Goal: Information Seeking & Learning: Learn about a topic

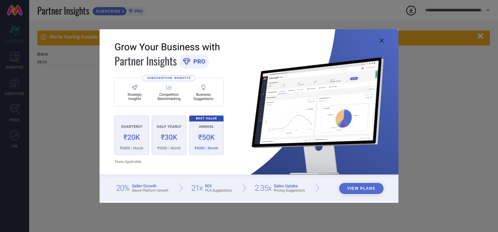
type input "All"
click at [382, 39] on icon at bounding box center [382, 41] width 4 height 4
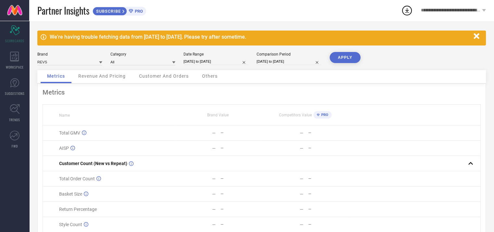
click at [107, 75] on span "Revenue And Pricing" at bounding box center [101, 75] width 47 height 5
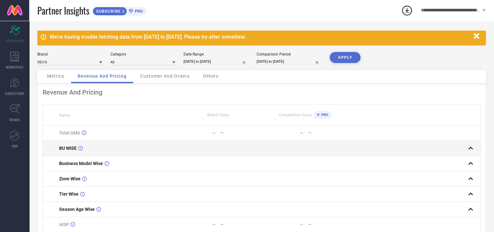
click at [97, 147] on div "BU WISE" at bounding box center [116, 147] width 115 height 5
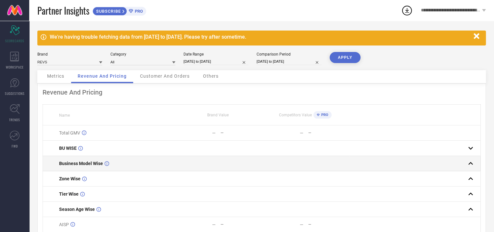
click at [135, 163] on div "Business Model Wise" at bounding box center [116, 163] width 115 height 5
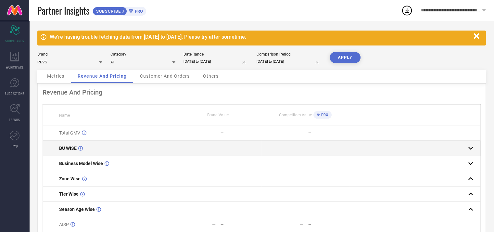
click at [473, 147] on rect at bounding box center [470, 147] width 9 height 9
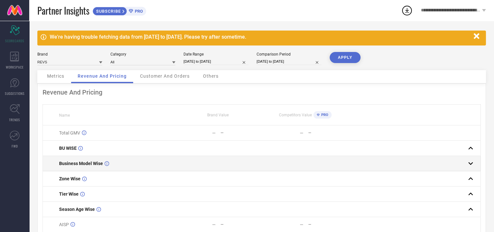
click at [471, 166] on rect at bounding box center [470, 163] width 9 height 9
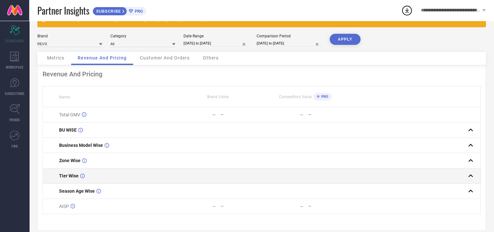
scroll to position [28, 0]
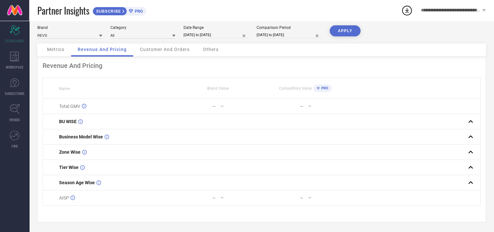
click at [164, 54] on div "Customer And Orders" at bounding box center [164, 49] width 63 height 13
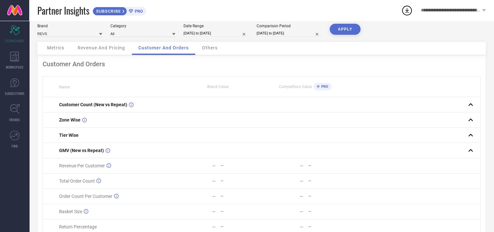
click at [219, 48] on div "Others" at bounding box center [209, 48] width 29 height 13
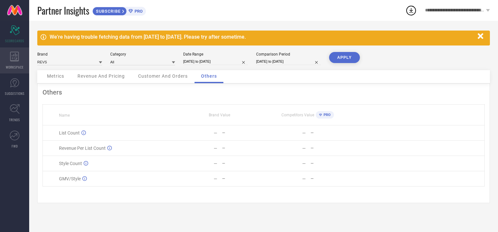
click at [17, 62] on div "WORKSPACE" at bounding box center [14, 60] width 29 height 26
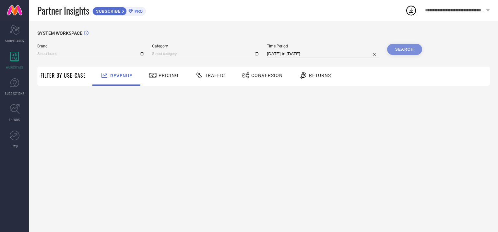
type input "REVS"
type input "All"
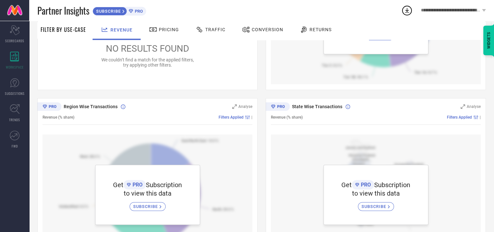
scroll to position [141, 0]
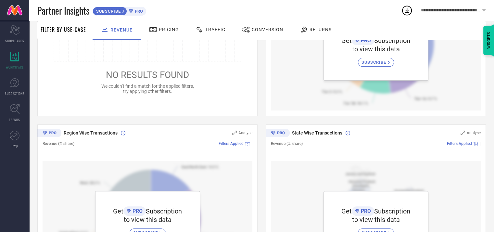
click at [168, 34] on div "Pricing" at bounding box center [163, 29] width 33 height 11
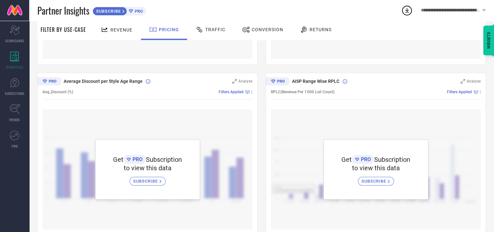
scroll to position [344, 0]
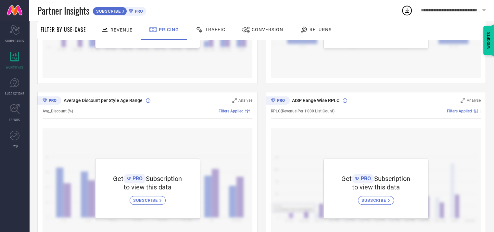
click at [212, 27] on span "Traffic" at bounding box center [215, 29] width 20 height 5
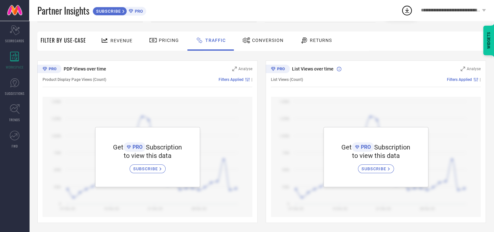
scroll to position [36, 0]
click at [252, 40] on span "Conversion" at bounding box center [267, 39] width 31 height 5
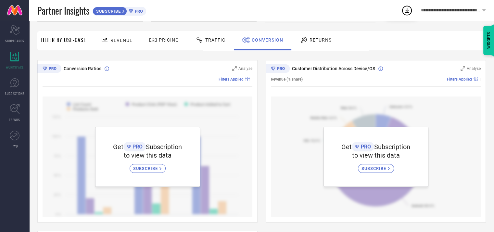
scroll to position [0, 0]
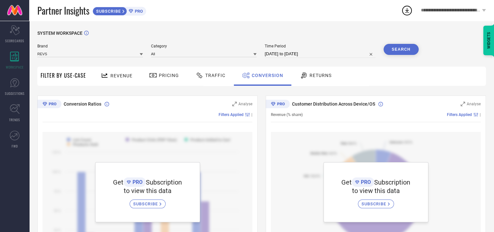
click at [322, 75] on span "Returns" at bounding box center [320, 75] width 22 height 5
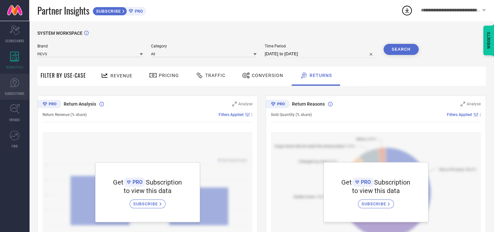
click at [17, 81] on icon at bounding box center [15, 83] width 10 height 10
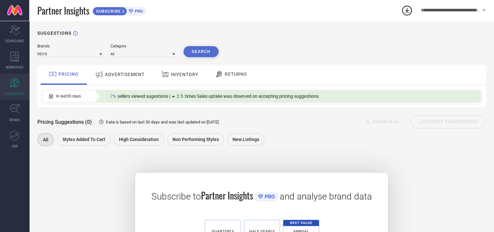
click at [129, 76] on span "ADVERTISEMENT" at bounding box center [125, 74] width 40 height 5
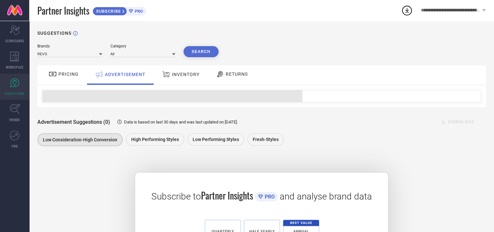
click at [179, 75] on span "INVENTORY" at bounding box center [186, 74] width 28 height 5
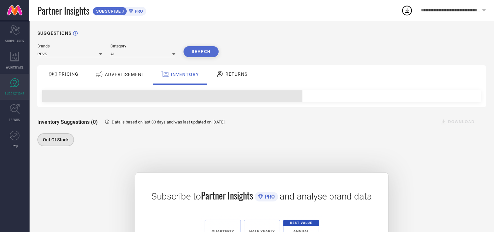
click at [225, 75] on span "RETURNS" at bounding box center [236, 73] width 22 height 5
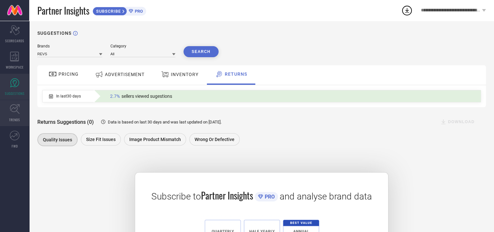
click at [14, 110] on icon at bounding box center [15, 109] width 10 height 10
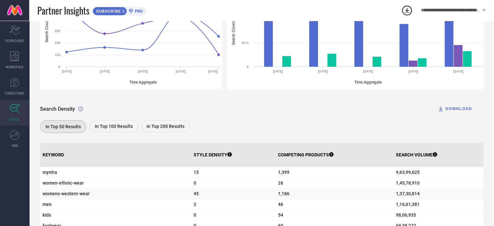
scroll to position [32, 0]
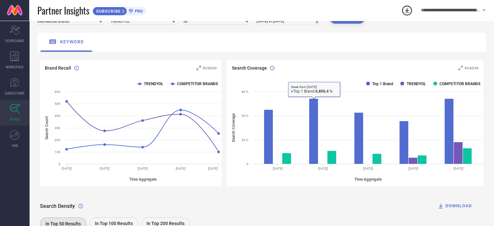
click at [454, 210] on button "DOWNLOAD" at bounding box center [454, 206] width 51 height 13
click at [276, 46] on div "keyword" at bounding box center [261, 42] width 448 height 19
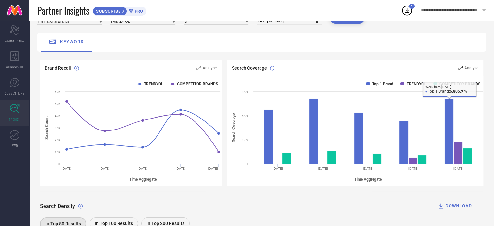
click at [478, 66] on div "Analyse" at bounding box center [468, 68] width 20 height 6
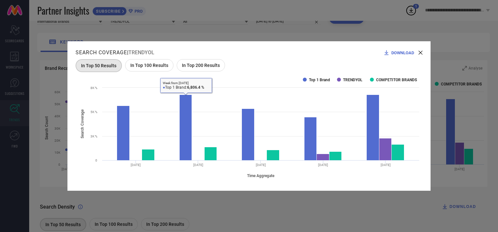
click at [204, 67] on span "In Top 200 Results" at bounding box center [201, 65] width 38 height 5
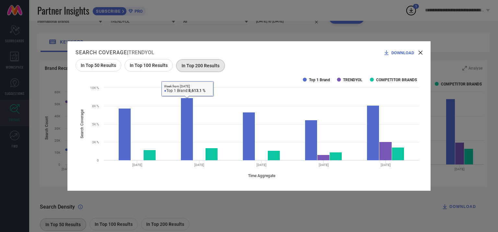
click at [421, 54] on icon at bounding box center [421, 53] width 4 height 4
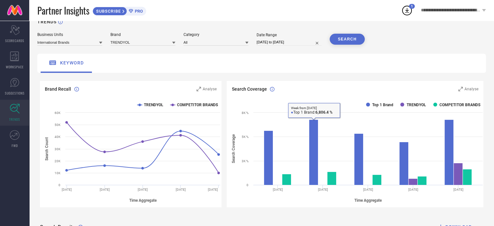
scroll to position [0, 0]
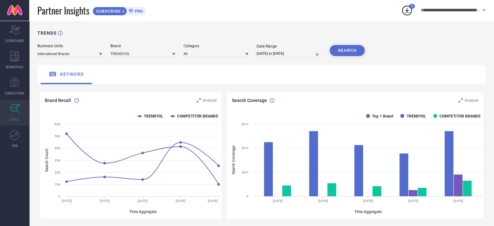
select select "6"
select select "2025"
select select "7"
select select "2025"
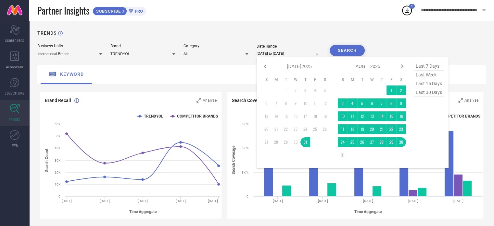
click at [271, 55] on input "[DATE] to [DATE]" at bounding box center [288, 53] width 65 height 7
click at [401, 67] on icon at bounding box center [402, 67] width 8 height 8
select select "7"
select select "2025"
select select "8"
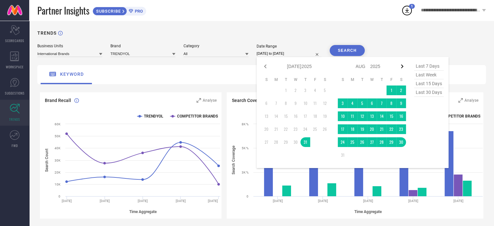
select select "2025"
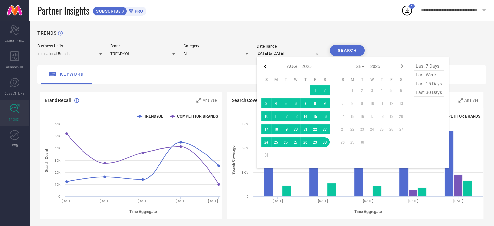
click at [267, 67] on icon at bounding box center [265, 67] width 8 height 8
select select "6"
select select "2025"
select select "7"
select select "2025"
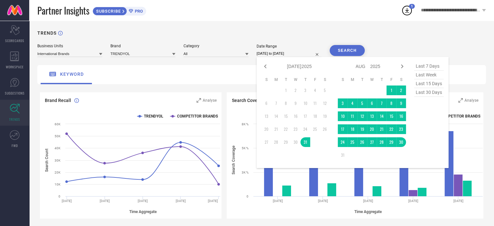
click at [284, 97] on table "S M T W T F S 1 2 3 4 5 6 7 8 9 10 11 12 13 14 15 16 17 18 19 20 21 22 23 24 25…" at bounding box center [295, 112] width 68 height 77
click at [285, 93] on td "1" at bounding box center [286, 91] width 10 height 10
click at [286, 128] on td "22" at bounding box center [286, 130] width 10 height 10
click at [400, 67] on icon at bounding box center [402, 67] width 8 height 8
select select "7"
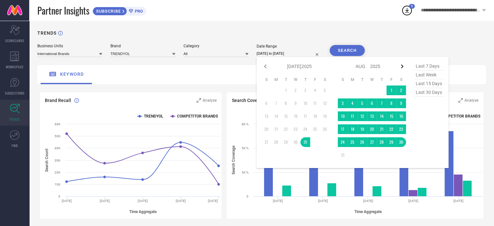
select select "2025"
select select "8"
select select "2025"
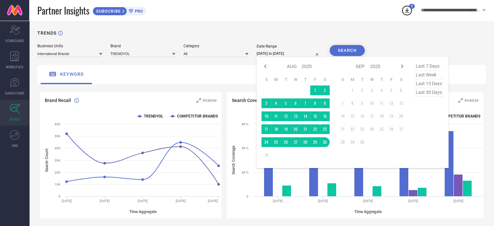
click at [426, 69] on span "last 7 days" at bounding box center [429, 66] width 30 height 9
type input "[DATE] to [DATE]"
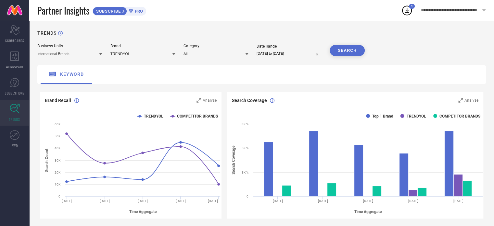
click at [348, 53] on button "SEARCH" at bounding box center [346, 50] width 35 height 11
select select "7"
select select "2025"
select select "8"
select select "2025"
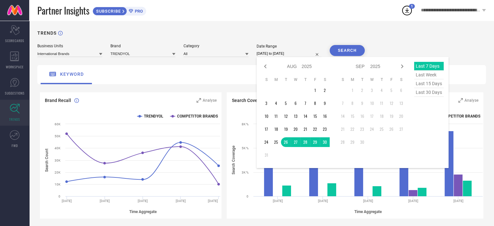
click at [280, 53] on input "[DATE] to [DATE]" at bounding box center [288, 53] width 65 height 7
click at [323, 141] on td "30" at bounding box center [325, 143] width 10 height 10
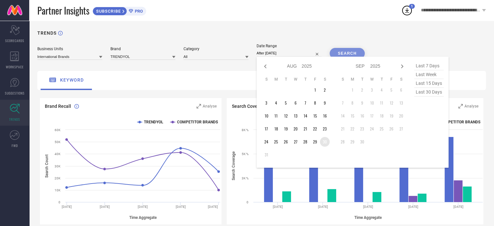
type input "[DATE] to [DATE]"
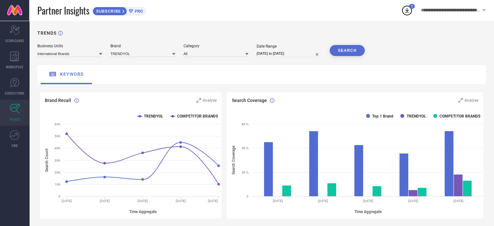
click at [341, 53] on button "SEARCH" at bounding box center [346, 50] width 35 height 11
select select "7"
select select "2025"
select select "8"
select select "2025"
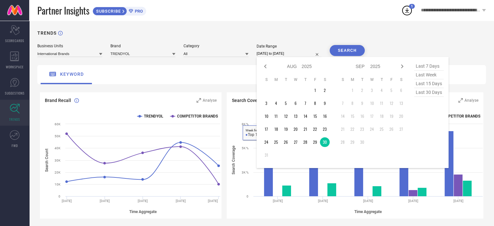
click at [275, 55] on input "[DATE] to [DATE]" at bounding box center [288, 53] width 65 height 7
click at [269, 66] on div "Jan Feb Mar Apr May Jun [DATE] Aug Sep Oct Nov [DATE] 2016 2017 2018 2019 2020 …" at bounding box center [299, 66] width 60 height 9
click at [267, 67] on icon at bounding box center [265, 67] width 8 height 8
select select "6"
select select "2025"
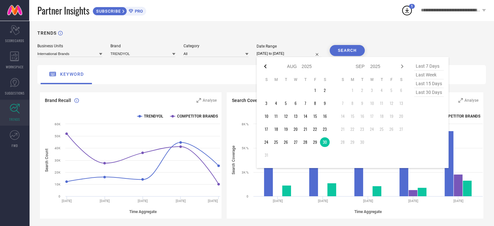
select select "7"
select select "2025"
click at [306, 143] on td "31" at bounding box center [305, 143] width 10 height 10
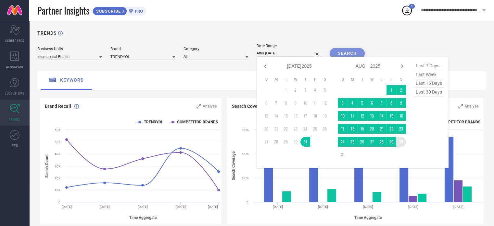
type input "[DATE] to [DATE]"
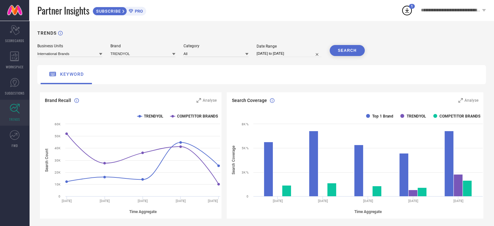
click at [353, 51] on button "SEARCH" at bounding box center [346, 50] width 35 height 11
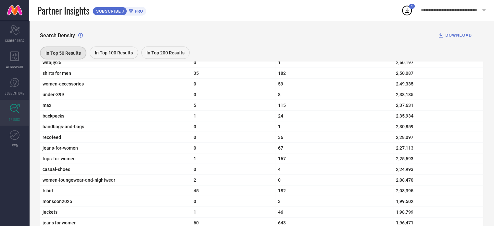
scroll to position [1354, 0]
click at [17, 133] on icon at bounding box center [15, 135] width 10 height 10
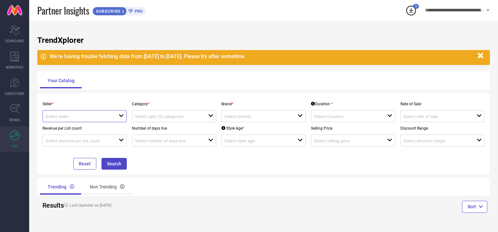
click at [74, 119] on input at bounding box center [78, 116] width 66 height 5
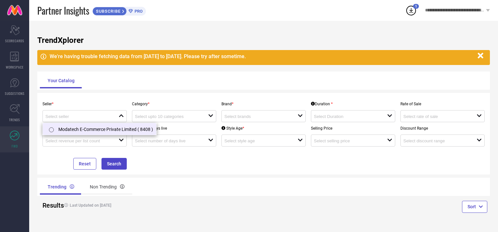
click at [74, 128] on li "Modatech E-Commerce Private Limited ( 8408 )" at bounding box center [100, 129] width 114 height 12
type input "Modatech E-Commerce Private Limited ( 8408 )"
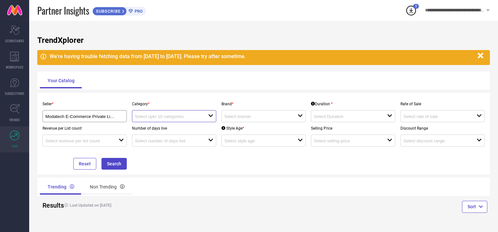
click at [163, 116] on input at bounding box center [168, 116] width 66 height 5
click at [158, 130] on div "No results found" at bounding box center [174, 128] width 84 height 11
click at [237, 117] on input at bounding box center [258, 116] width 66 height 5
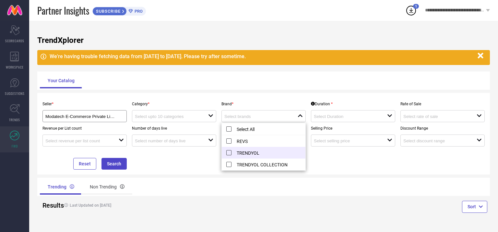
click at [251, 152] on li "TRENDYOL" at bounding box center [264, 153] width 84 height 12
click at [263, 162] on li "TRENDYOL COLLECTION" at bounding box center [264, 164] width 84 height 12
type input "TRENDYOL, TRENDYOL COLLECTION"
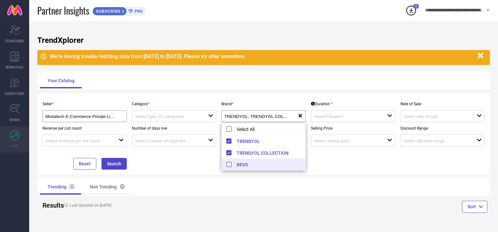
click at [350, 87] on div "Your Catalog" at bounding box center [264, 81] width 448 height 16
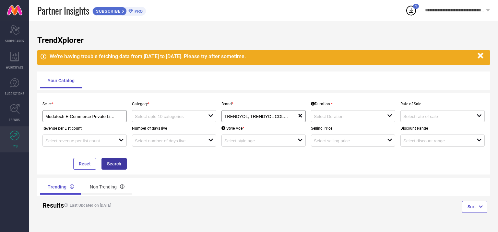
click at [119, 165] on button "Search" at bounding box center [114, 164] width 25 height 12
click at [20, 113] on link "TRENDS" at bounding box center [14, 113] width 29 height 26
